Goal: Find specific page/section: Find specific page/section

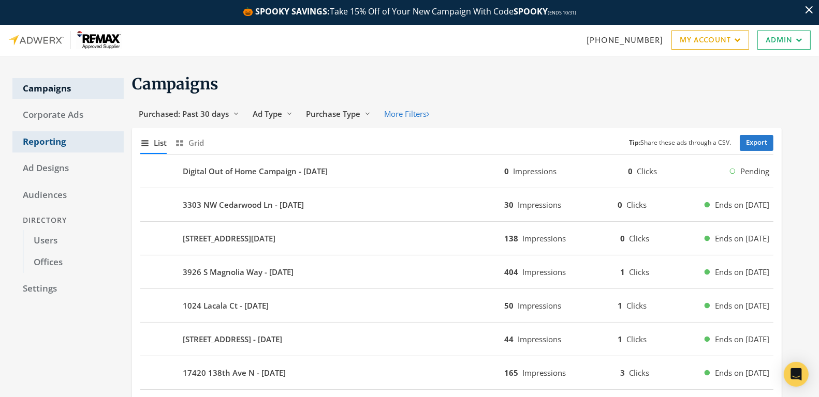
click at [47, 143] on link "Reporting" at bounding box center [67, 142] width 111 height 22
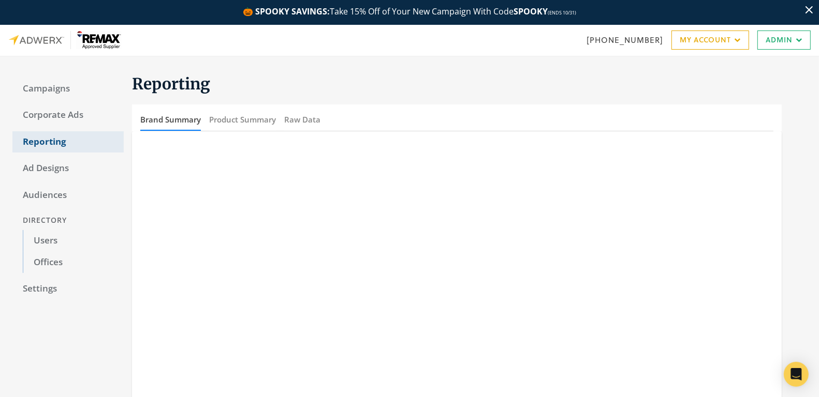
scroll to position [36, 0]
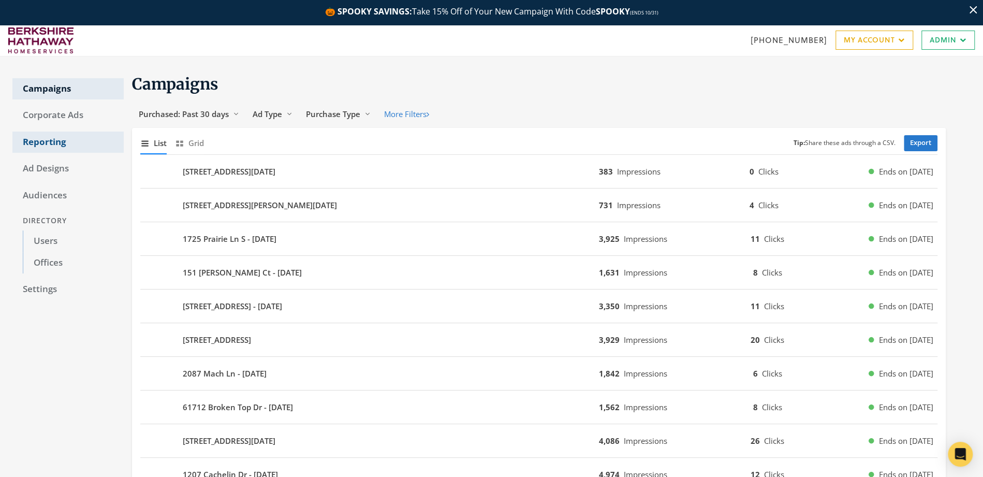
click at [48, 139] on link "Reporting" at bounding box center [67, 142] width 111 height 22
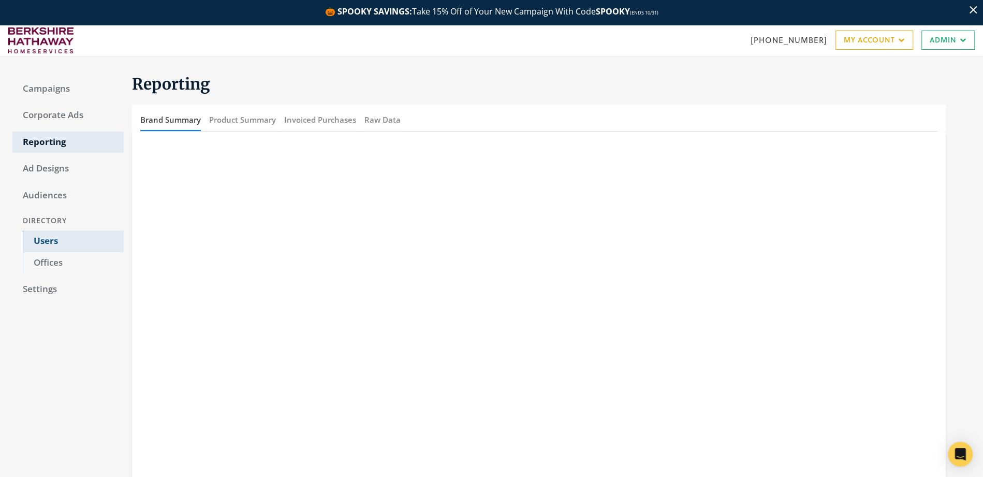
click at [39, 243] on link "Users" at bounding box center [73, 241] width 101 height 22
